Goal: Check status: Check status

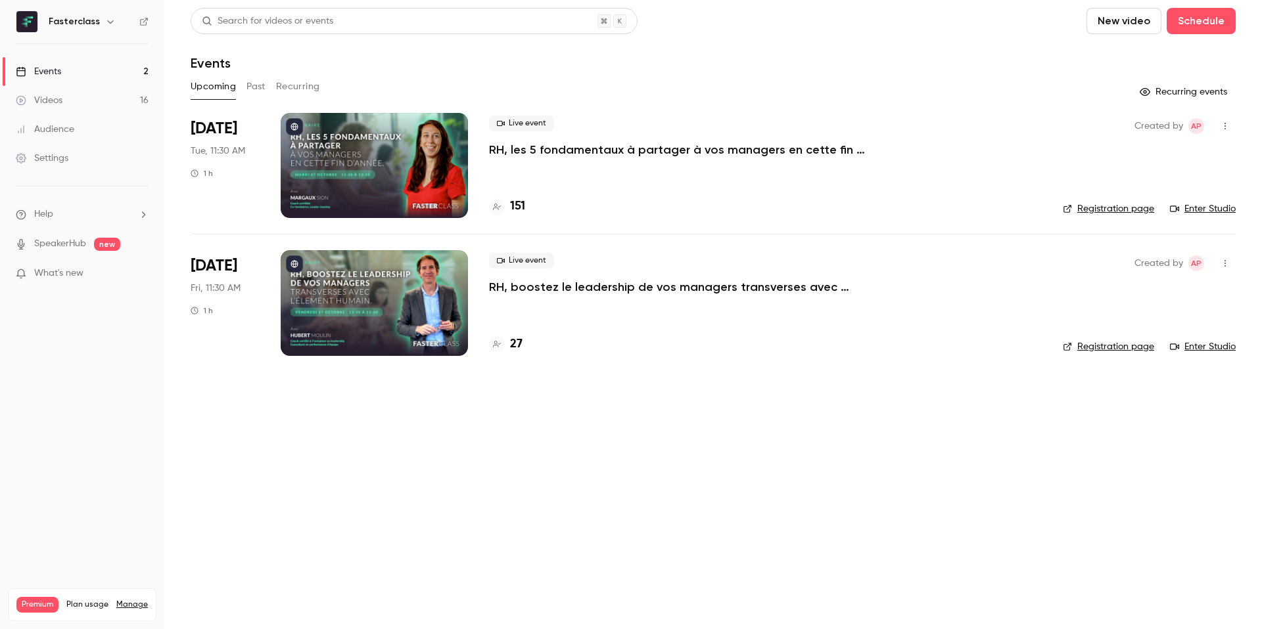
click at [258, 85] on button "Past" at bounding box center [255, 86] width 19 height 21
